Goal: Task Accomplishment & Management: Use online tool/utility

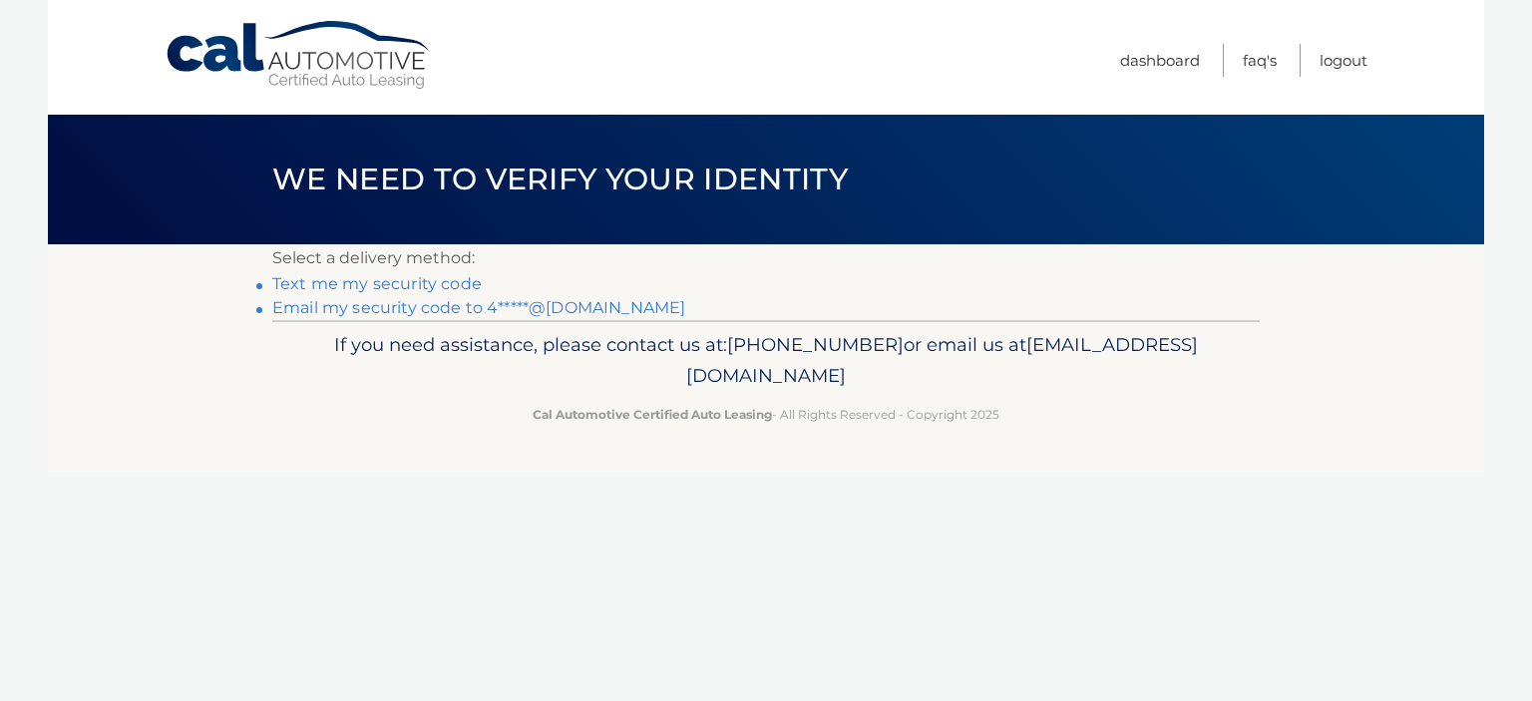
click at [415, 309] on link "Email my security code to 4*****@gmail.com" at bounding box center [478, 307] width 413 height 19
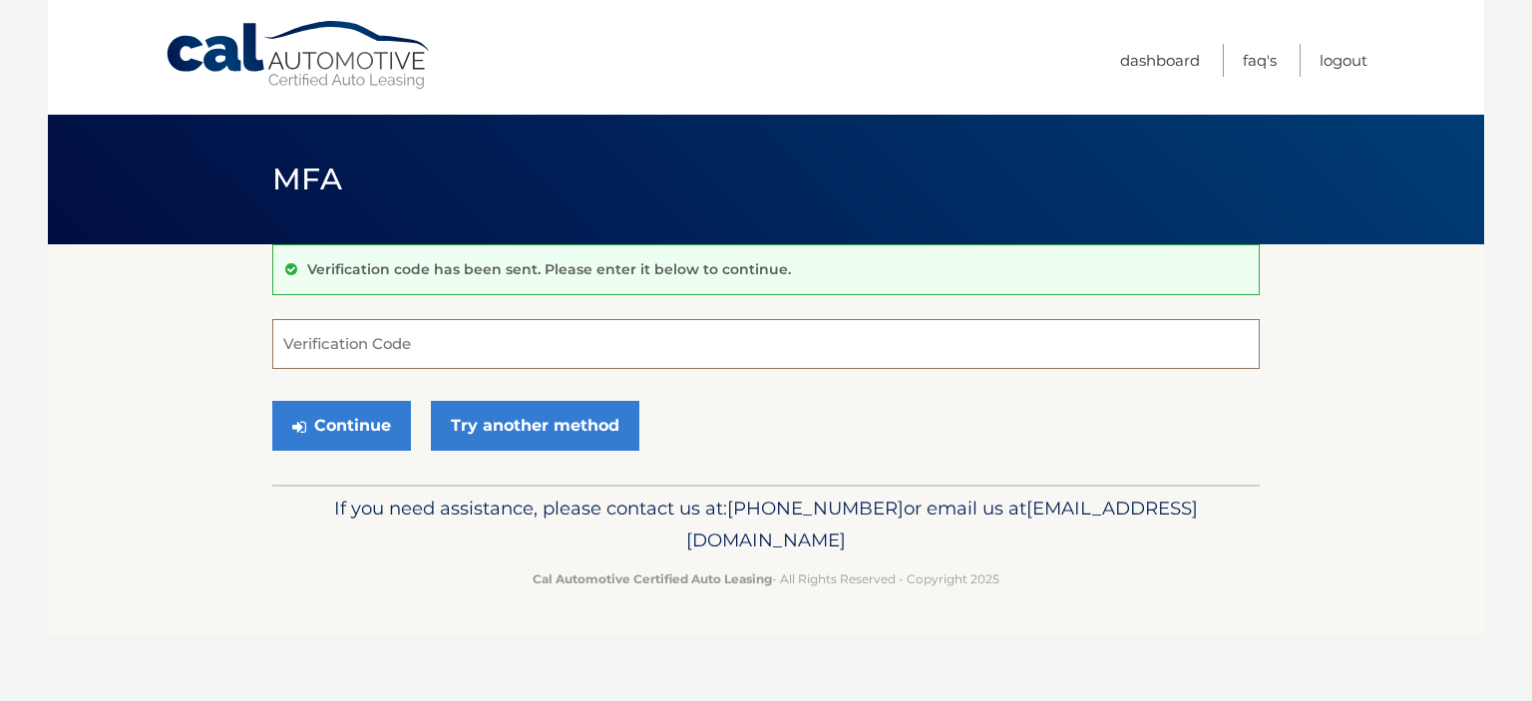
click at [383, 342] on input "Verification Code" at bounding box center [765, 344] width 987 height 50
type input "405150"
click at [352, 430] on button "Continue" at bounding box center [341, 426] width 139 height 50
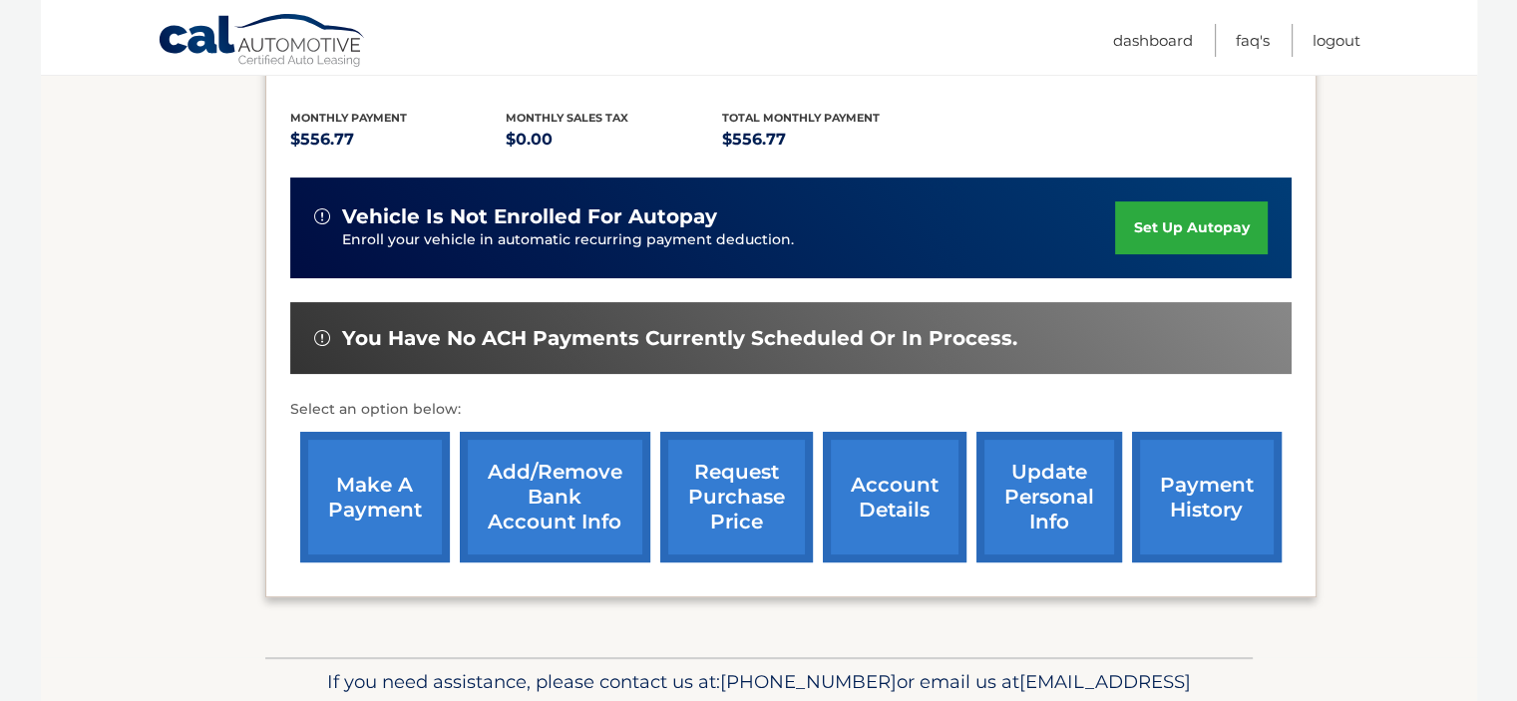
scroll to position [451, 0]
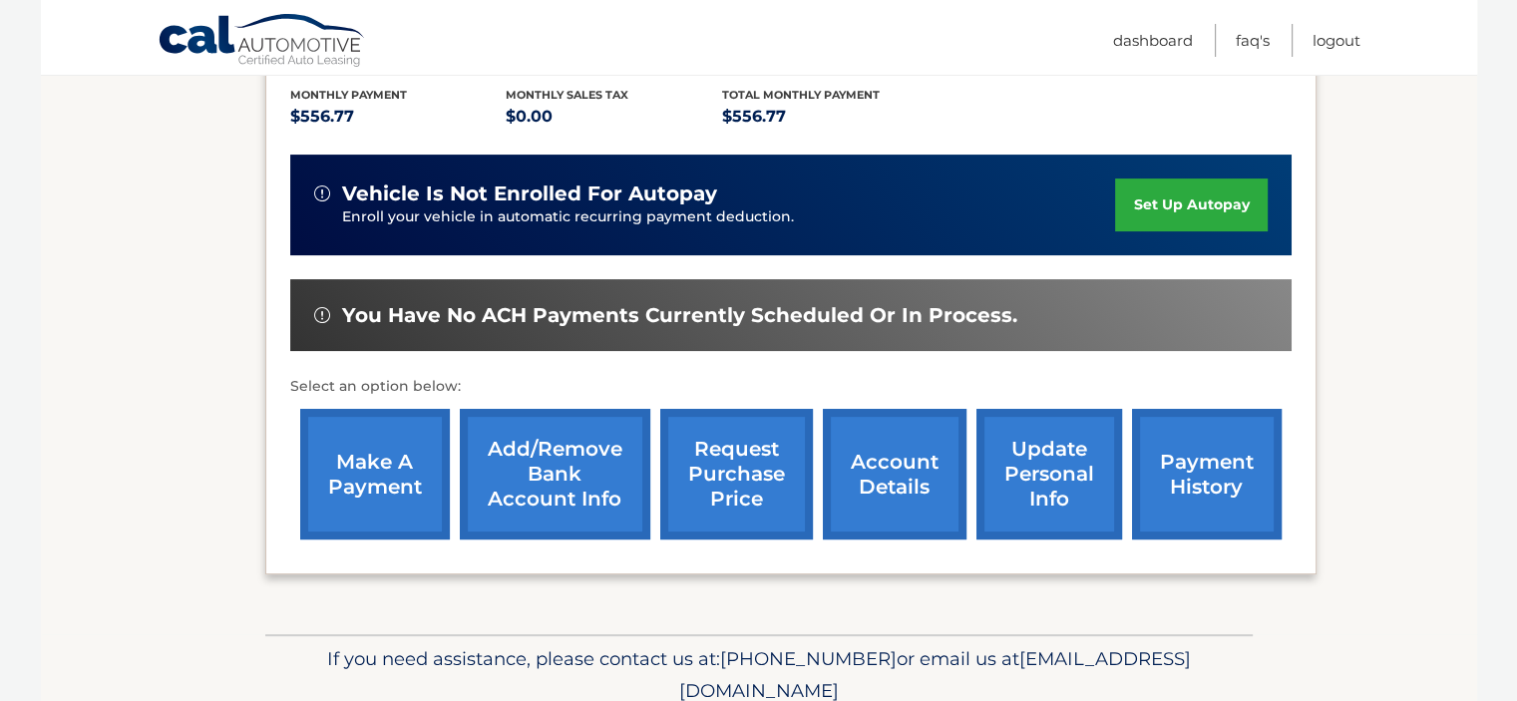
click at [369, 493] on link "make a payment" at bounding box center [375, 474] width 150 height 131
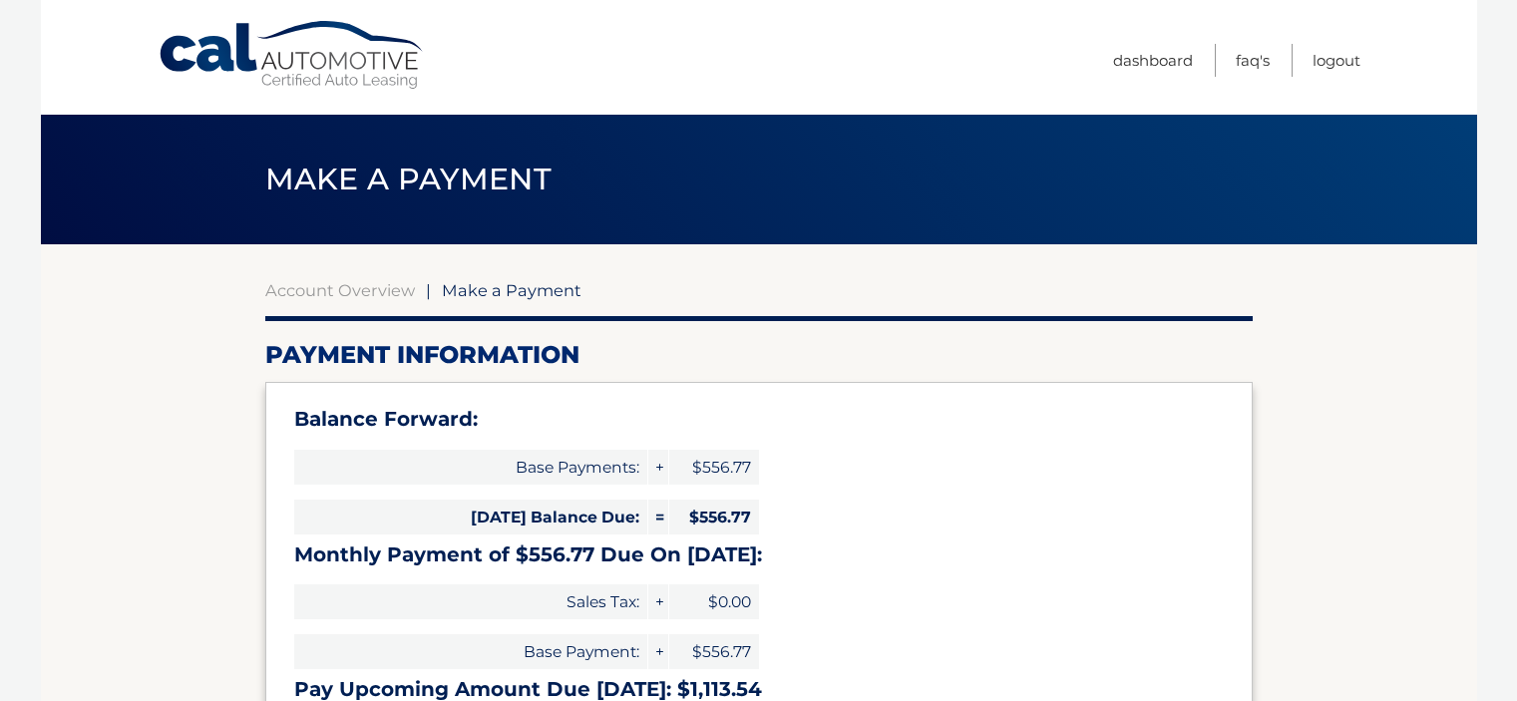
select select "MTM0NDdjMTYtZTY4Mi00MzFlLTkxYmMtZTQ2MTJlNjExMDhl"
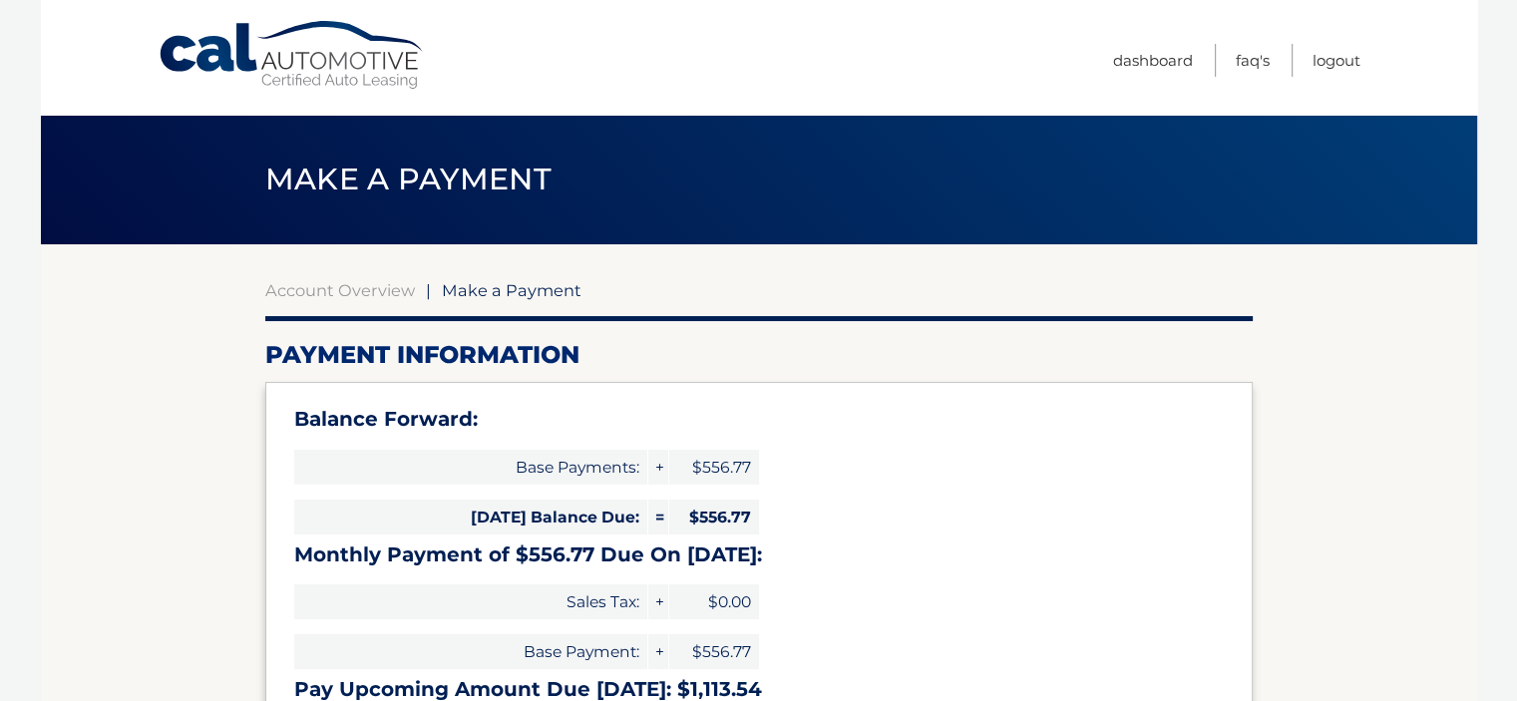
click at [1515, 358] on body "Cal Automotive Menu Dashboard FAQ's Logout |" at bounding box center [758, 350] width 1517 height 701
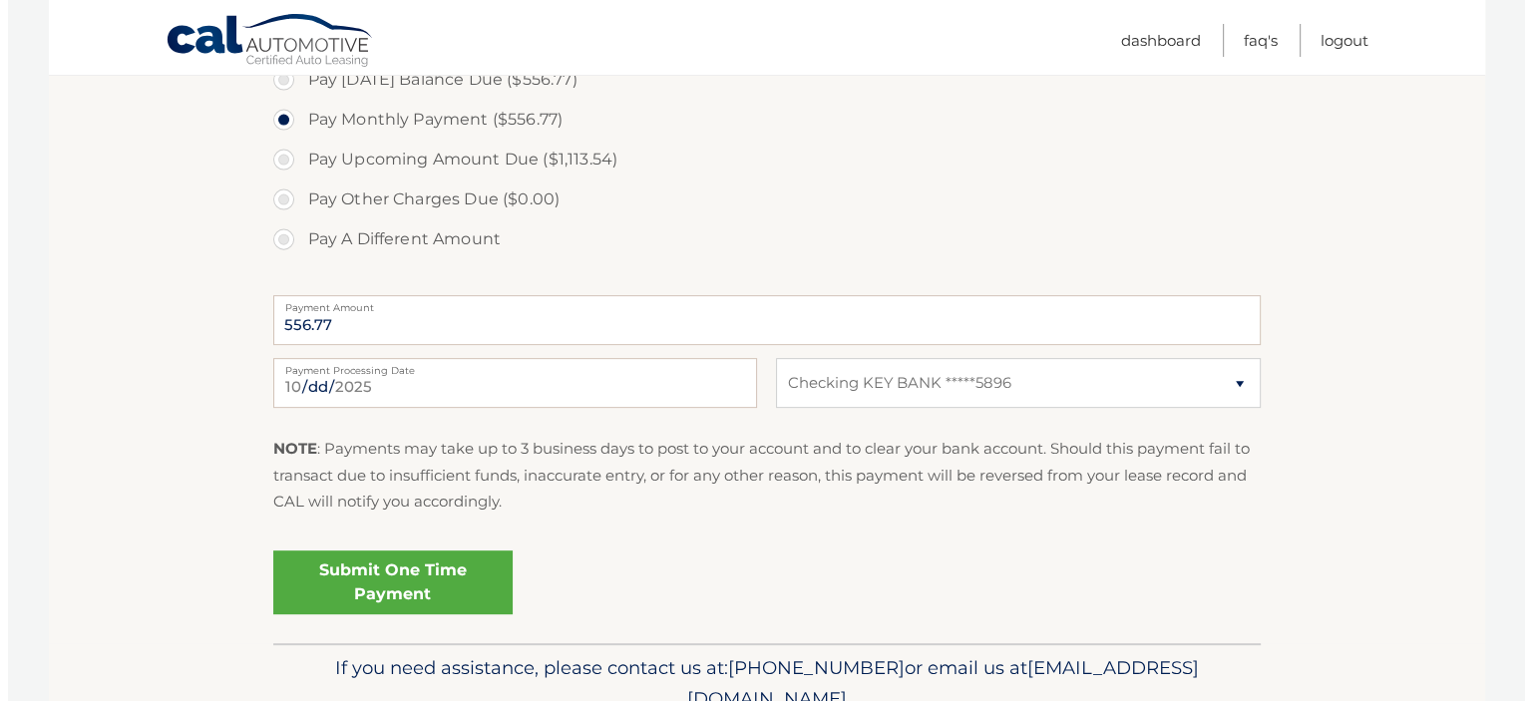
scroll to position [714, 0]
click at [363, 596] on link "Submit One Time Payment" at bounding box center [384, 584] width 239 height 64
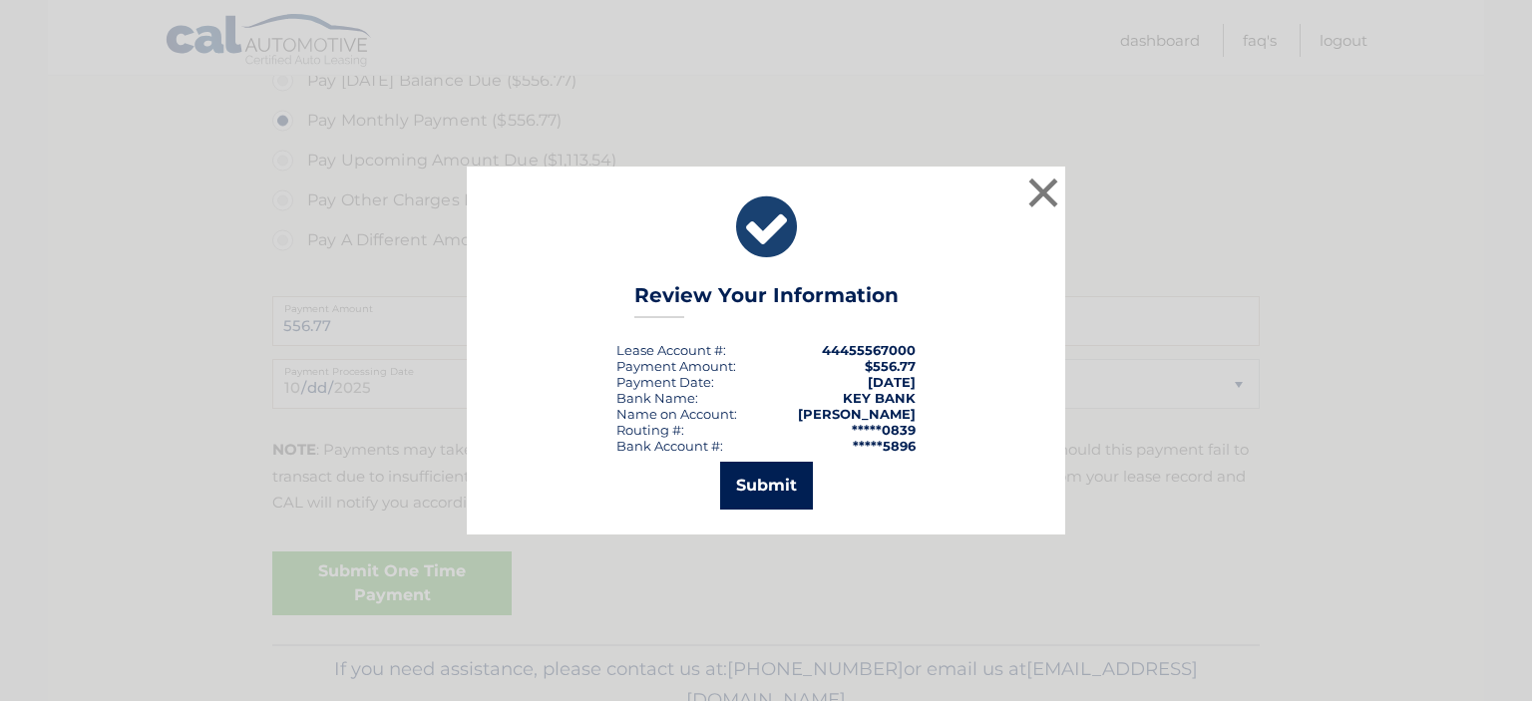
click at [773, 481] on button "Submit" at bounding box center [766, 486] width 93 height 48
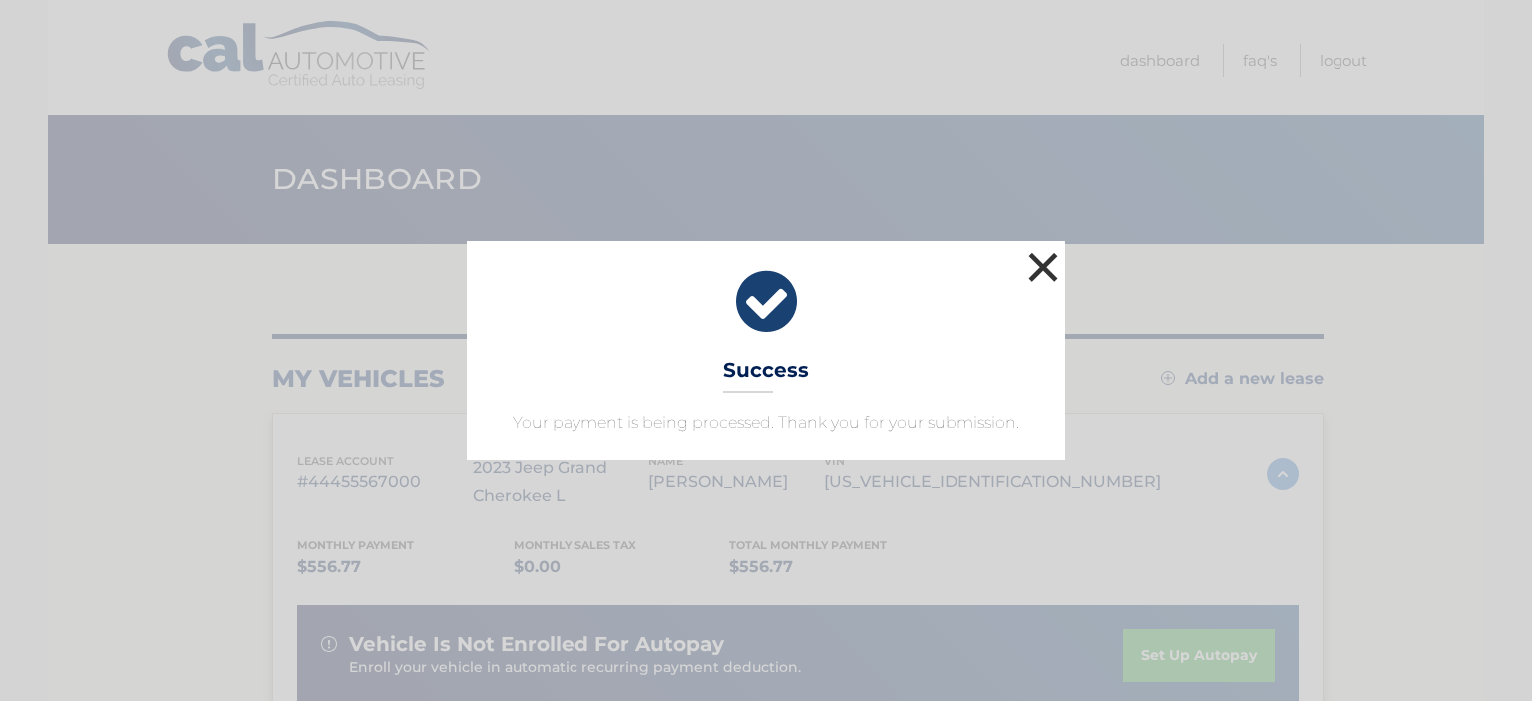
click at [1038, 255] on button "×" at bounding box center [1043, 267] width 40 height 40
